Goal: Check status: Check status

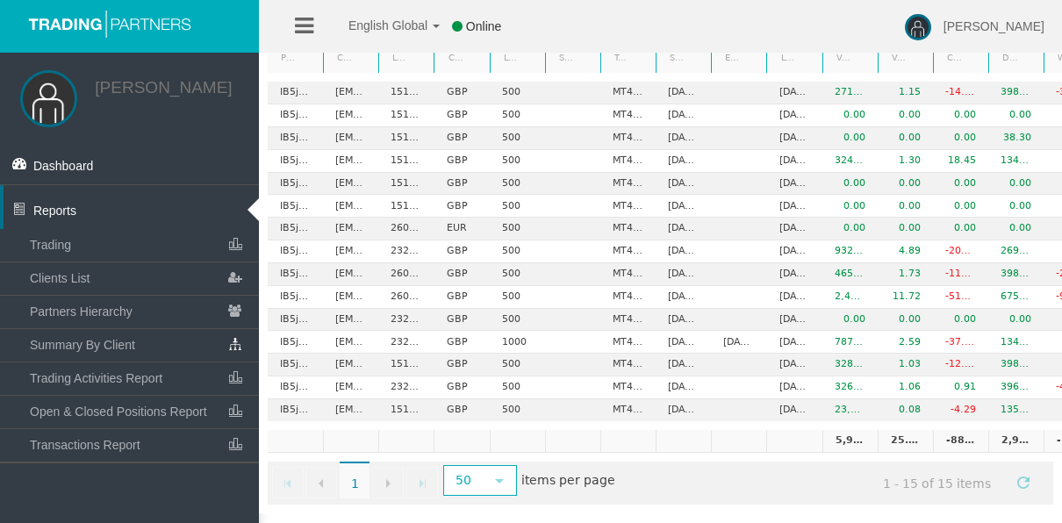
scroll to position [0, 294]
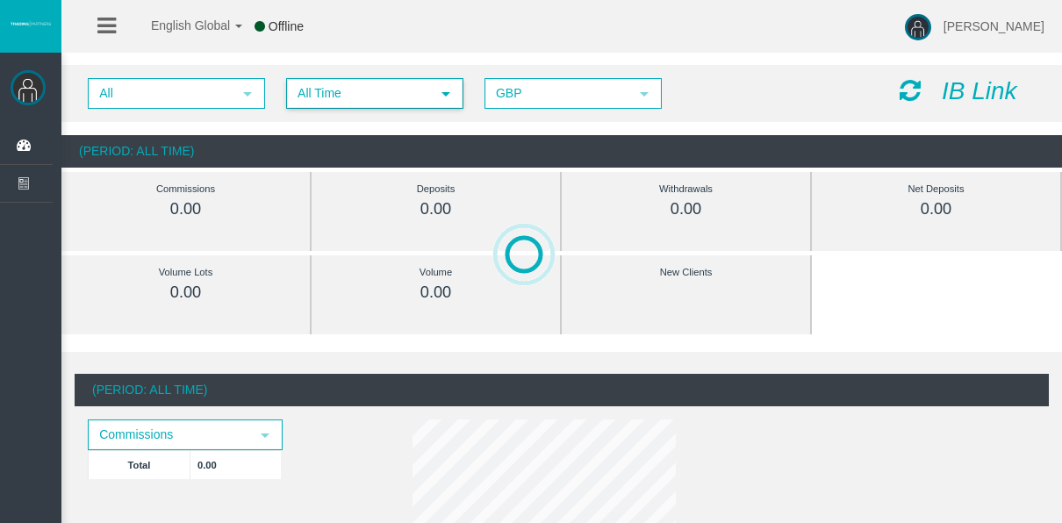
click at [340, 87] on span "All Time" at bounding box center [359, 93] width 142 height 27
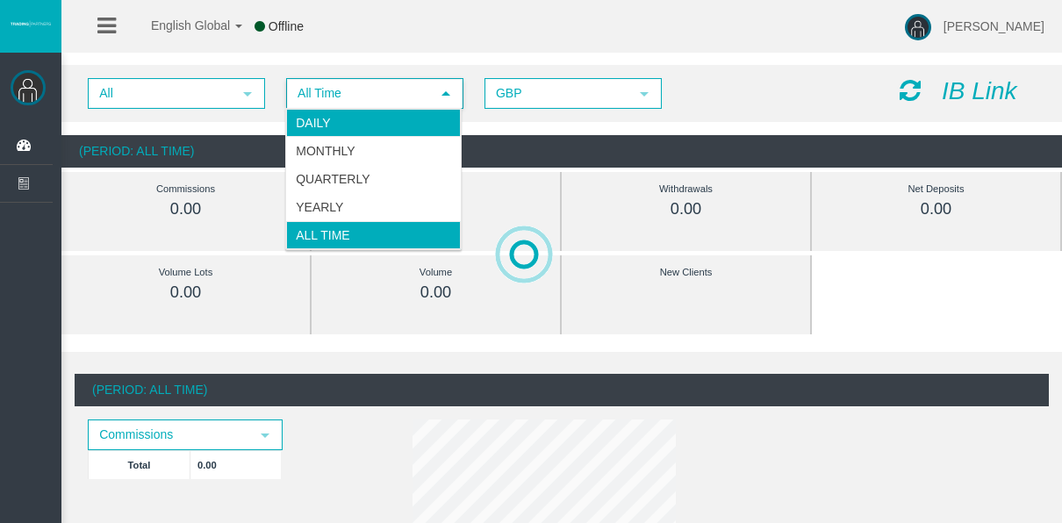
click at [337, 123] on li "Daily" at bounding box center [373, 123] width 175 height 28
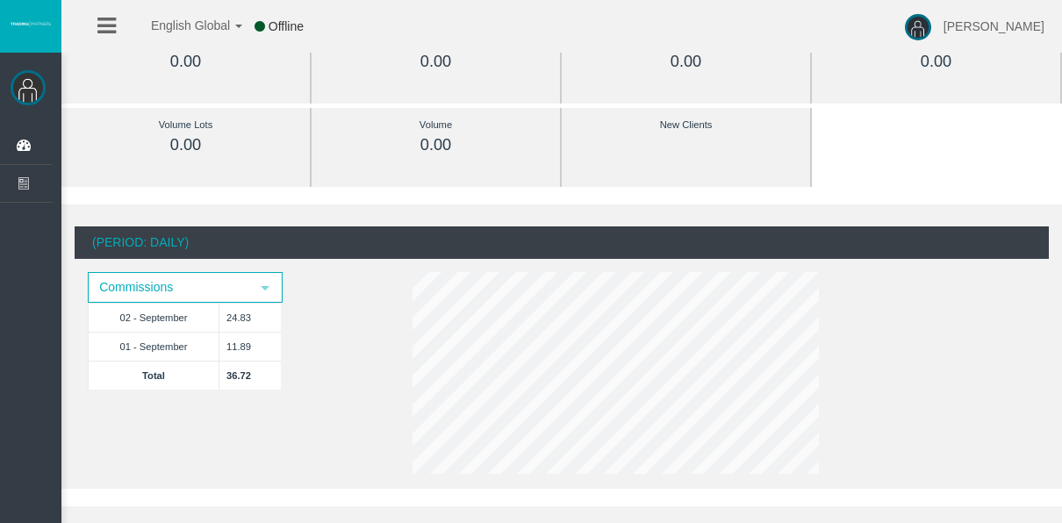
scroll to position [176, 0]
